Goal: Find specific page/section: Find specific page/section

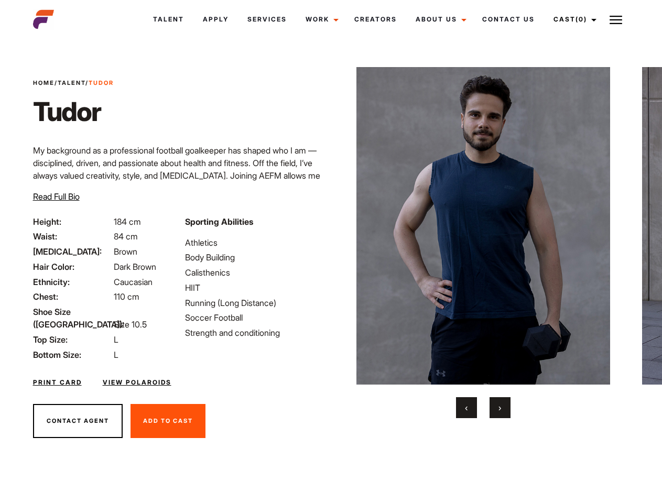
click at [573, 19] on link "Cast (0)" at bounding box center [573, 19] width 59 height 28
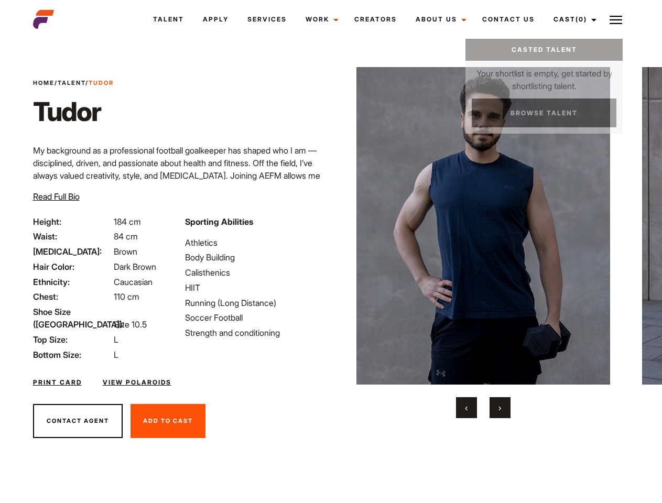
click at [616, 19] on img at bounding box center [616, 20] width 13 height 13
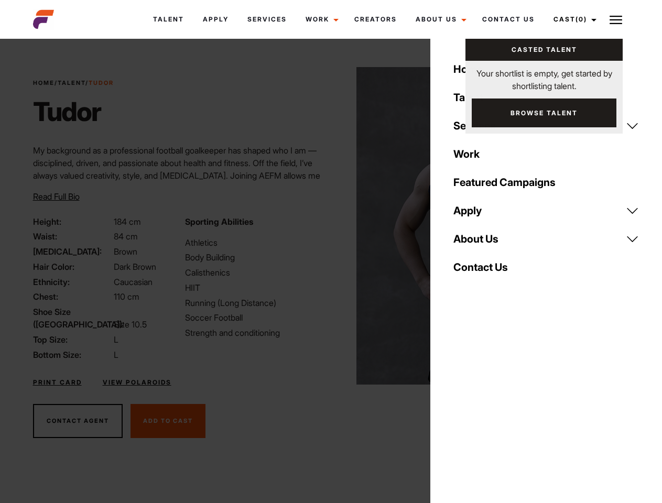
click at [483, 243] on img at bounding box center [484, 226] width 254 height 318
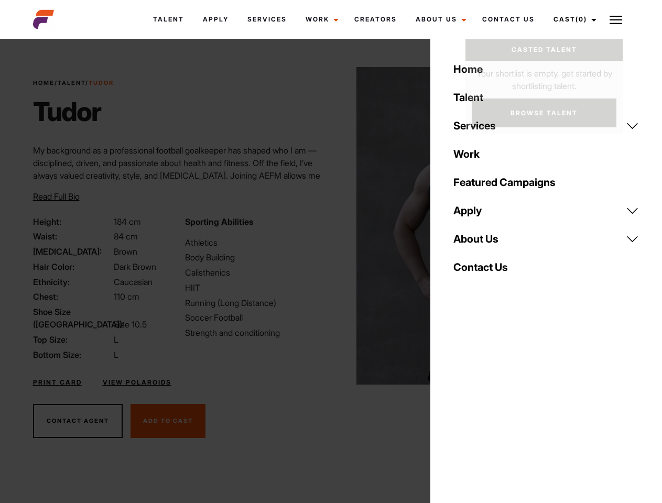
click at [331, 226] on div "Sporting Abilities Athletics Body Building Calisthenics HIIT Running (Long Dist…" at bounding box center [255, 289] width 152 height 146
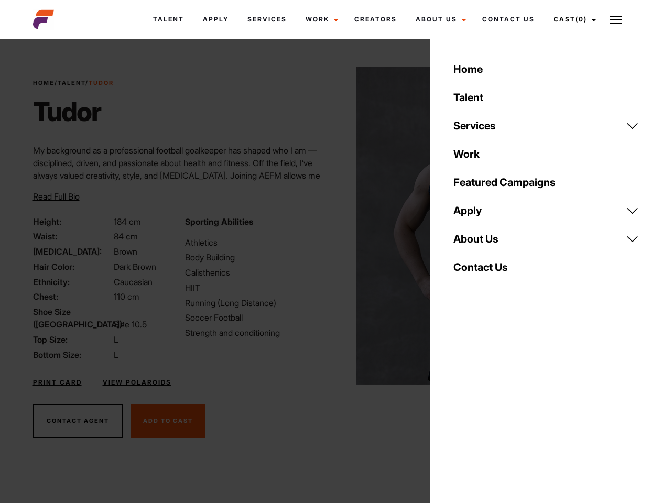
click at [467, 408] on button "‹" at bounding box center [466, 408] width 21 height 21
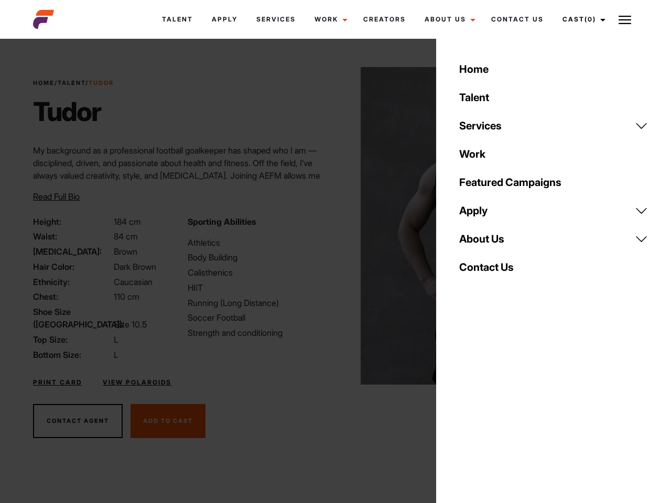
click at [500, 408] on div "Home Talent Services Talent Casting Photography Videography Creative Hair and M…" at bounding box center [553, 251] width 235 height 503
